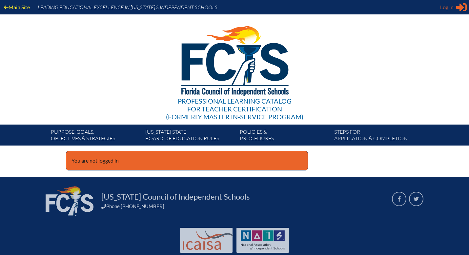
click at [449, 6] on span "Log in" at bounding box center [447, 7] width 13 height 8
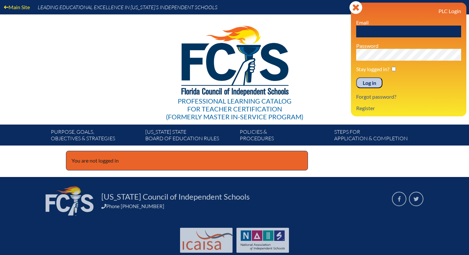
click at [376, 31] on input "text" at bounding box center [409, 32] width 105 height 12
type input "[EMAIL_ADDRESS][DOMAIN_NAME]"
click at [337, 58] on div "Main Site Leading Educational Excellence in Florida’s Independent Schools Profe…" at bounding box center [234, 73] width 469 height 146
click at [357, 77] on input "Log in" at bounding box center [370, 82] width 26 height 11
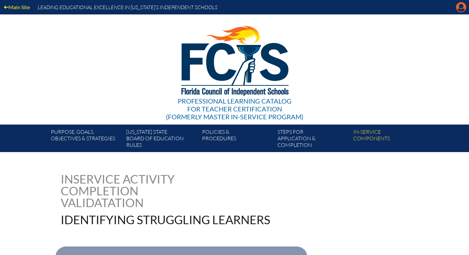
click at [460, 9] on icon at bounding box center [462, 7] width 10 height 10
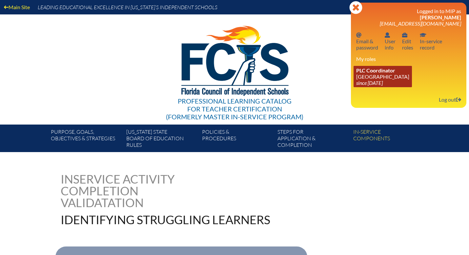
click at [382, 78] on link "PLC Coordinator Discovery Montessori School since 2022 Jul 1" at bounding box center [383, 76] width 58 height 21
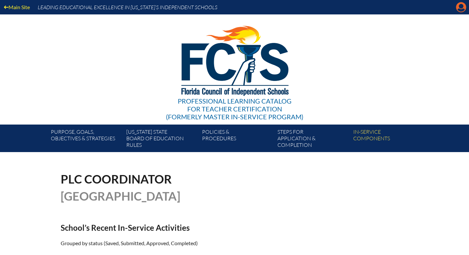
click at [461, 8] on icon "Manage account" at bounding box center [461, 7] width 11 height 11
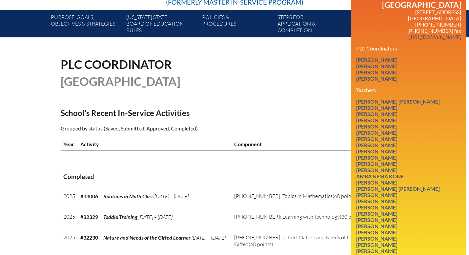
scroll to position [115, 0]
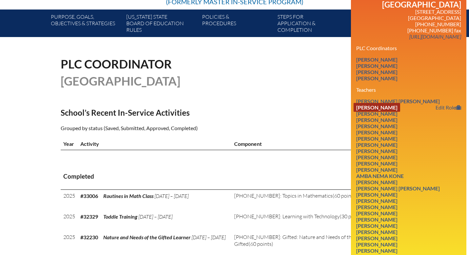
click at [392, 111] on link "Casey Blumenthal" at bounding box center [377, 107] width 47 height 9
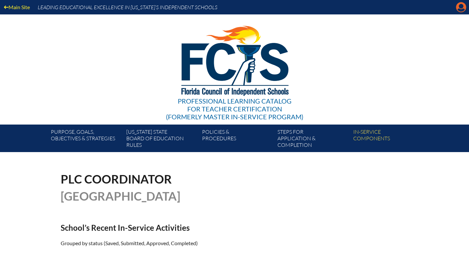
click at [460, 9] on icon "Manage account" at bounding box center [461, 7] width 11 height 11
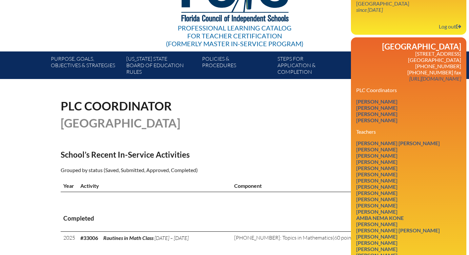
scroll to position [111, 0]
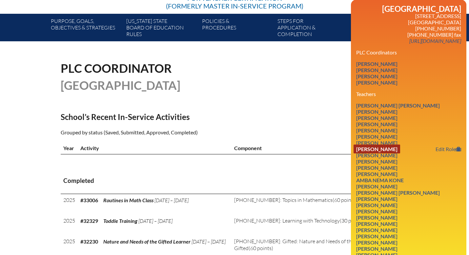
click at [396, 154] on link "[PERSON_NAME]" at bounding box center [377, 149] width 47 height 9
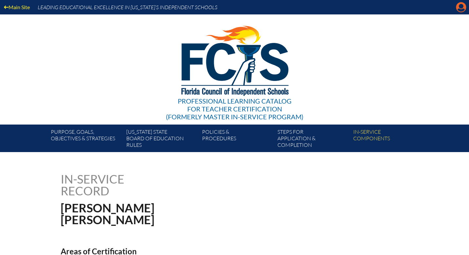
click at [461, 6] on icon "Manage account" at bounding box center [461, 7] width 11 height 11
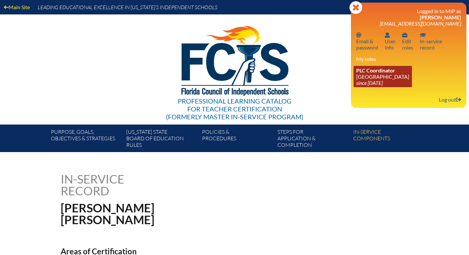
click at [374, 76] on link "PLC Coordinator Discovery Montessori School since 2022 Jul 1" at bounding box center [383, 76] width 58 height 21
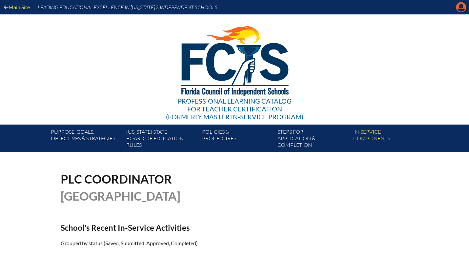
click at [460, 6] on icon "Manage account" at bounding box center [461, 7] width 11 height 11
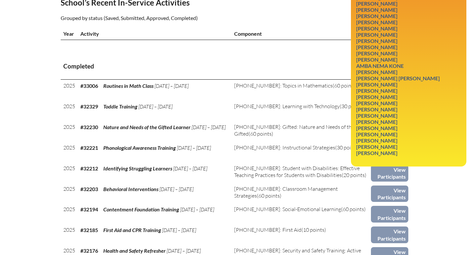
scroll to position [226, 0]
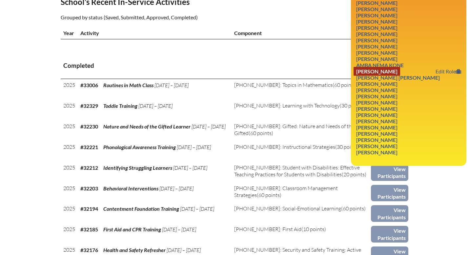
click at [392, 76] on link "Sara LoSchiavo" at bounding box center [377, 71] width 47 height 9
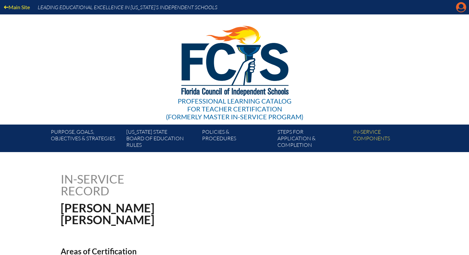
click at [463, 8] on icon "Manage account" at bounding box center [461, 7] width 11 height 11
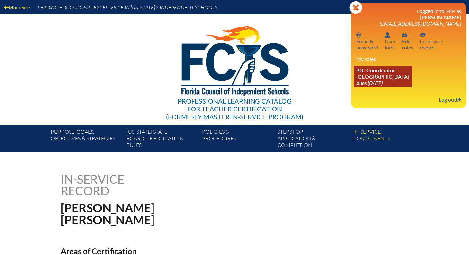
click at [388, 74] on span "PLC Coordinator" at bounding box center [376, 70] width 39 height 6
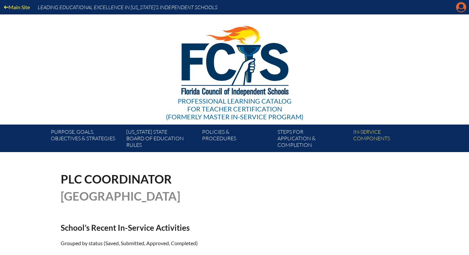
click at [462, 10] on icon "Manage account" at bounding box center [461, 7] width 11 height 11
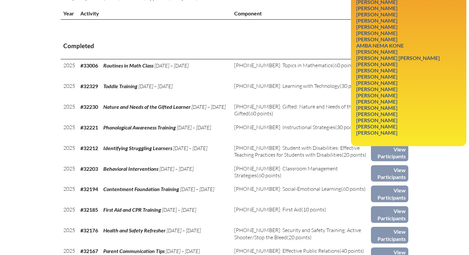
scroll to position [247, 0]
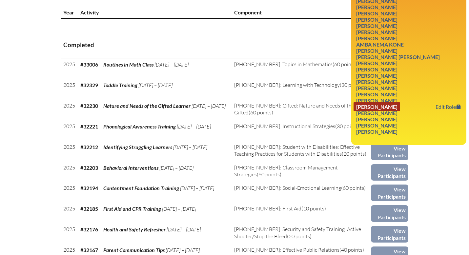
click at [394, 111] on link "William Smith" at bounding box center [377, 106] width 47 height 9
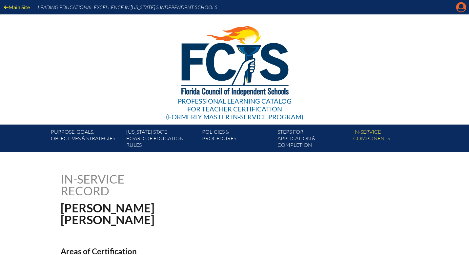
click at [463, 9] on icon "Manage account" at bounding box center [461, 7] width 11 height 11
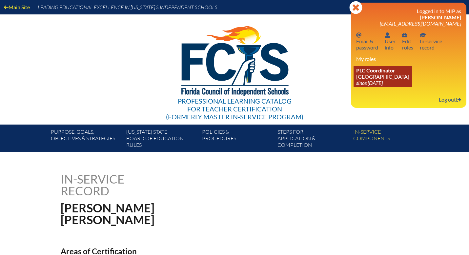
click at [377, 84] on icon "since [DATE]" at bounding box center [370, 83] width 27 height 6
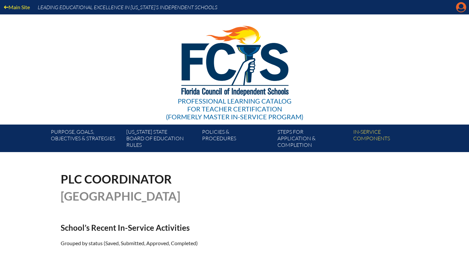
click at [460, 8] on icon at bounding box center [462, 7] width 10 height 10
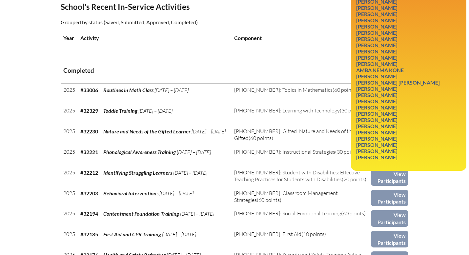
scroll to position [223, 0]
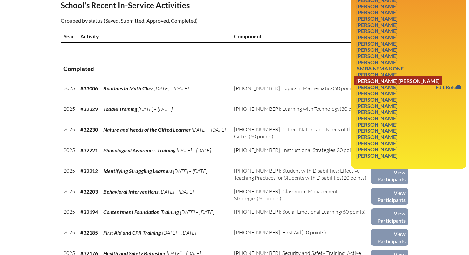
click at [404, 85] on link "Sarah Ann Mackey" at bounding box center [398, 80] width 89 height 9
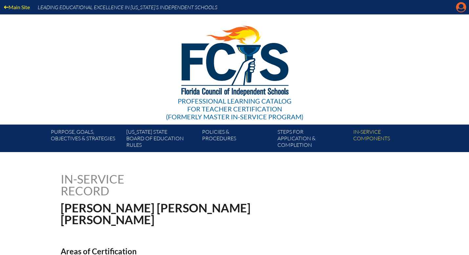
click at [459, 11] on icon "Manage account" at bounding box center [461, 7] width 11 height 11
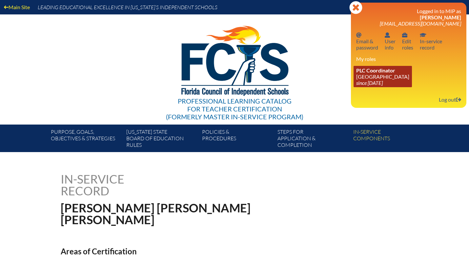
click at [387, 73] on span "PLC Coordinator" at bounding box center [376, 70] width 39 height 6
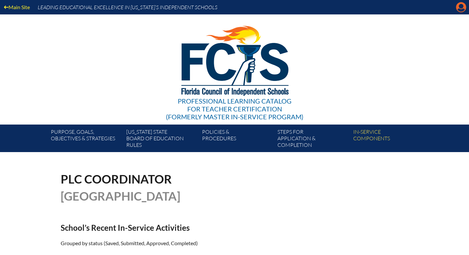
click at [461, 6] on icon "Manage account" at bounding box center [461, 7] width 11 height 11
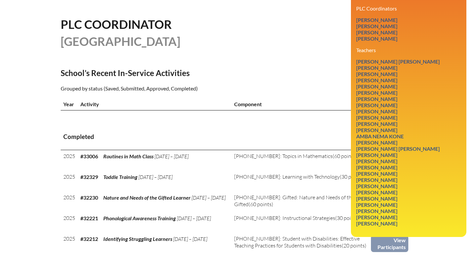
scroll to position [157, 0]
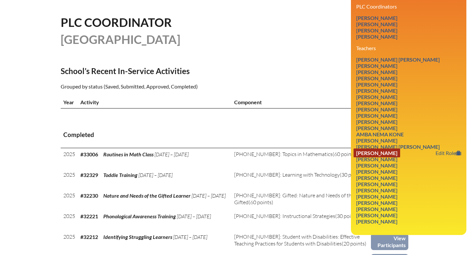
click at [396, 158] on link "Kate Normington" at bounding box center [377, 153] width 47 height 9
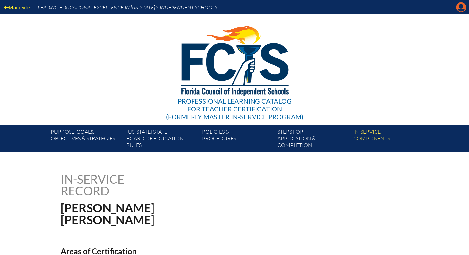
click at [462, 11] on icon at bounding box center [462, 7] width 10 height 10
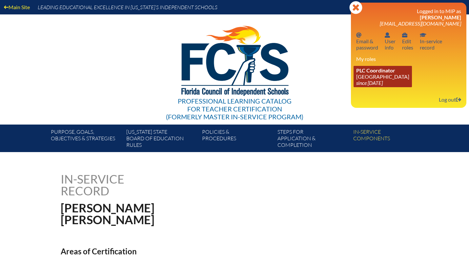
click at [394, 80] on link "PLC Coordinator [GEOGRAPHIC_DATA] since [DATE]" at bounding box center [383, 76] width 58 height 21
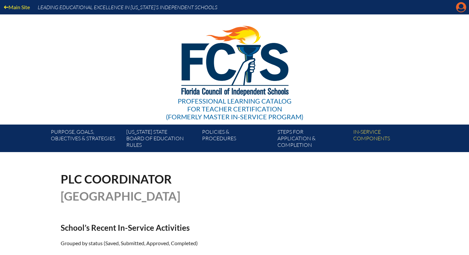
click at [462, 11] on icon "Manage account" at bounding box center [461, 7] width 11 height 11
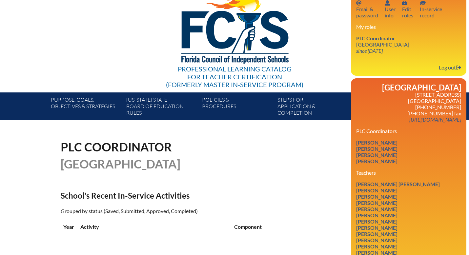
scroll to position [33, 0]
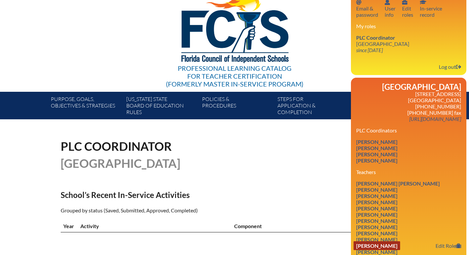
click at [384, 250] on link "[PERSON_NAME]" at bounding box center [377, 246] width 47 height 9
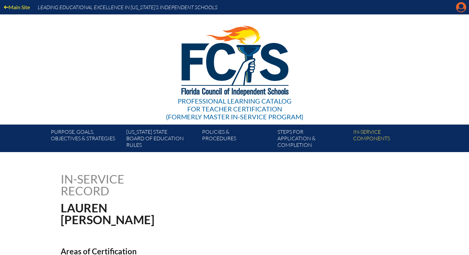
click at [460, 11] on icon "Manage account" at bounding box center [461, 7] width 11 height 11
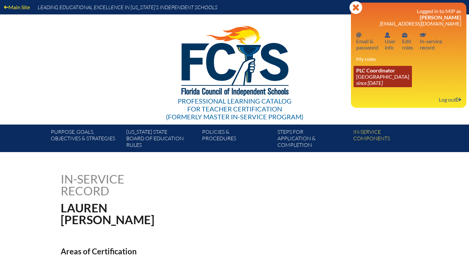
click at [392, 84] on link "PLC Coordinator Discovery Montessori School since 2022 Jul 1" at bounding box center [383, 76] width 58 height 21
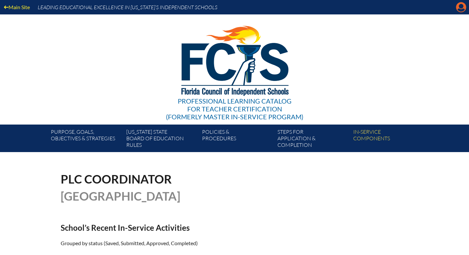
click at [461, 11] on icon "Manage account" at bounding box center [461, 7] width 11 height 11
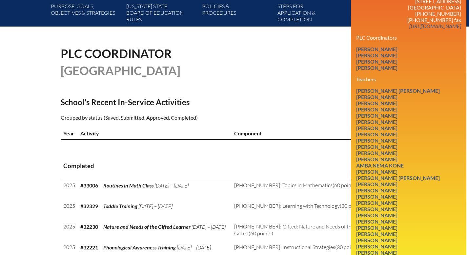
scroll to position [126, 0]
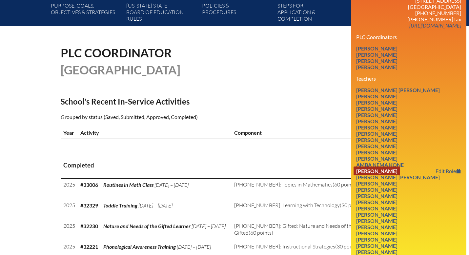
click at [393, 176] on link "Sara LoSchiavo" at bounding box center [377, 171] width 47 height 9
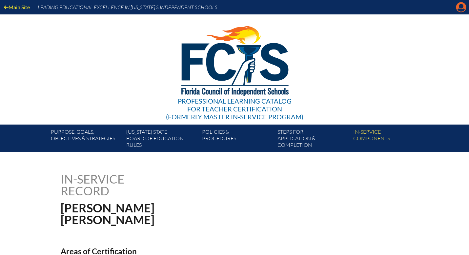
click at [459, 9] on icon "Manage account" at bounding box center [461, 7] width 11 height 11
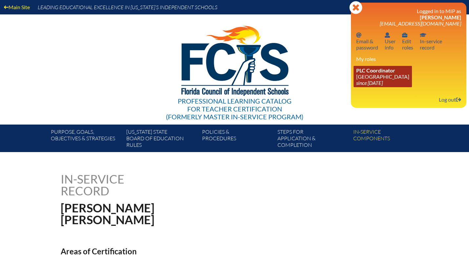
click at [382, 83] on icon "since [DATE]" at bounding box center [370, 83] width 27 height 6
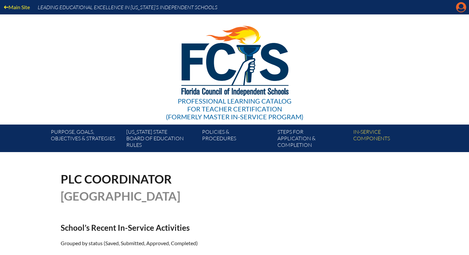
click at [460, 9] on icon at bounding box center [462, 7] width 10 height 10
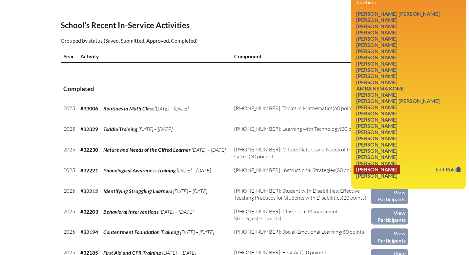
scroll to position [203, 0]
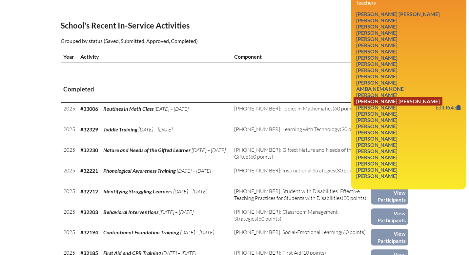
click at [399, 106] on link "Sarah Ann Mackey" at bounding box center [398, 101] width 89 height 9
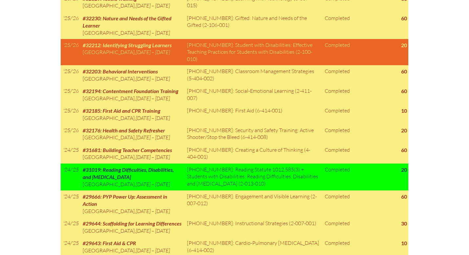
scroll to position [411, 0]
